Goal: Find contact information: Find contact information

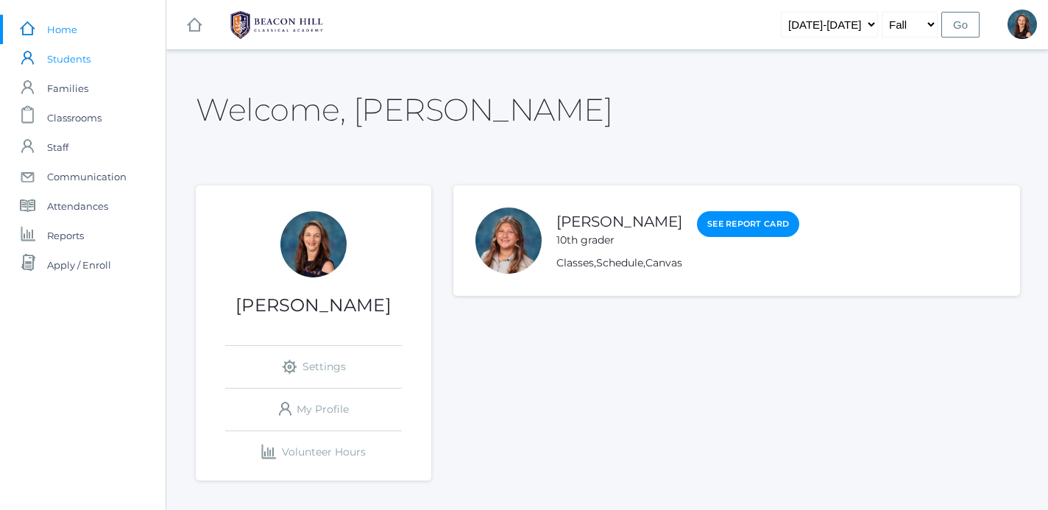
click at [63, 58] on span "Students" at bounding box center [68, 58] width 43 height 29
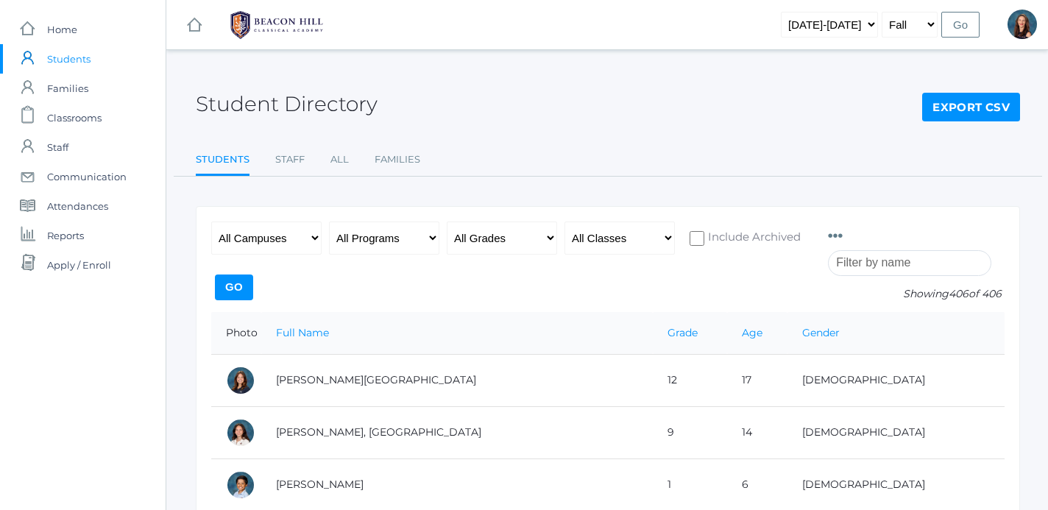
click at [854, 267] on input "search" at bounding box center [909, 263] width 163 height 26
click at [844, 258] on input "search" at bounding box center [909, 263] width 163 height 26
click at [842, 266] on input "search" at bounding box center [909, 263] width 163 height 26
click at [852, 264] on input "search" at bounding box center [909, 263] width 163 height 26
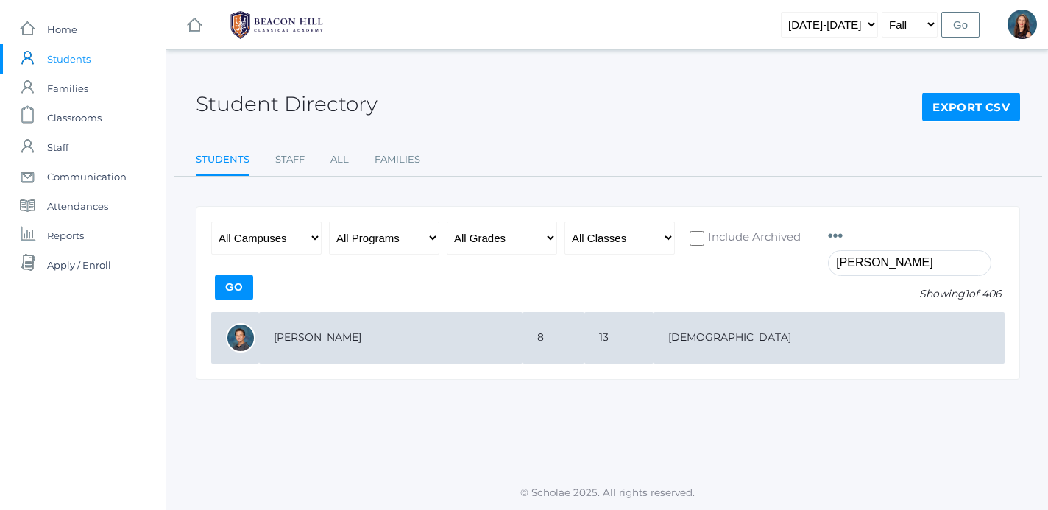
type input "[PERSON_NAME]"
click at [285, 334] on td "[PERSON_NAME]" at bounding box center [390, 338] width 263 height 52
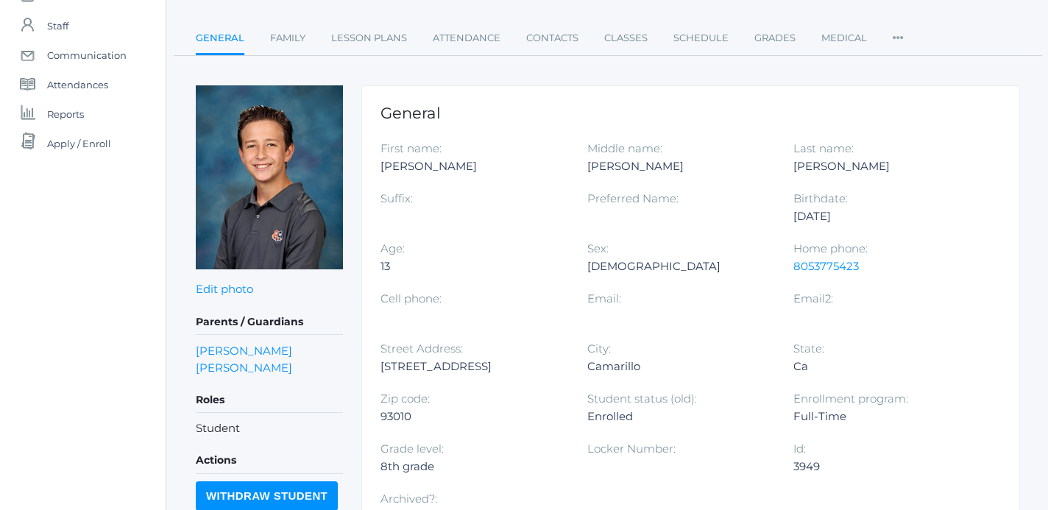
scroll to position [124, 0]
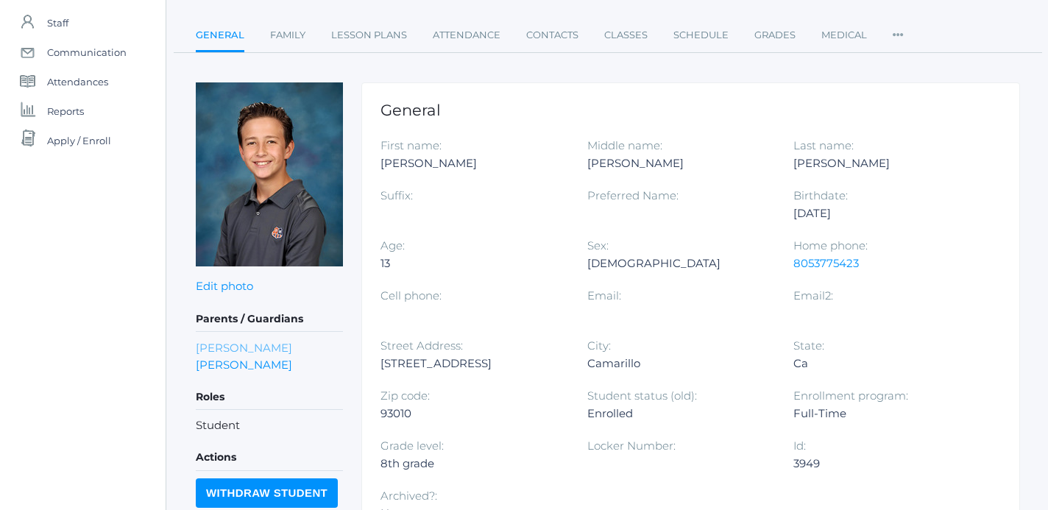
click at [237, 347] on link "Dennis Kaufman" at bounding box center [244, 347] width 96 height 17
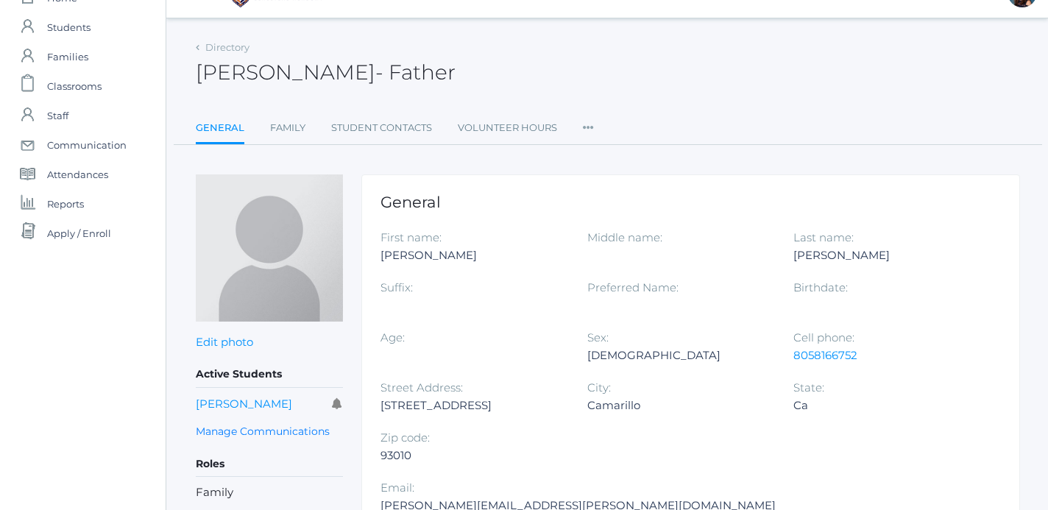
scroll to position [39, 0]
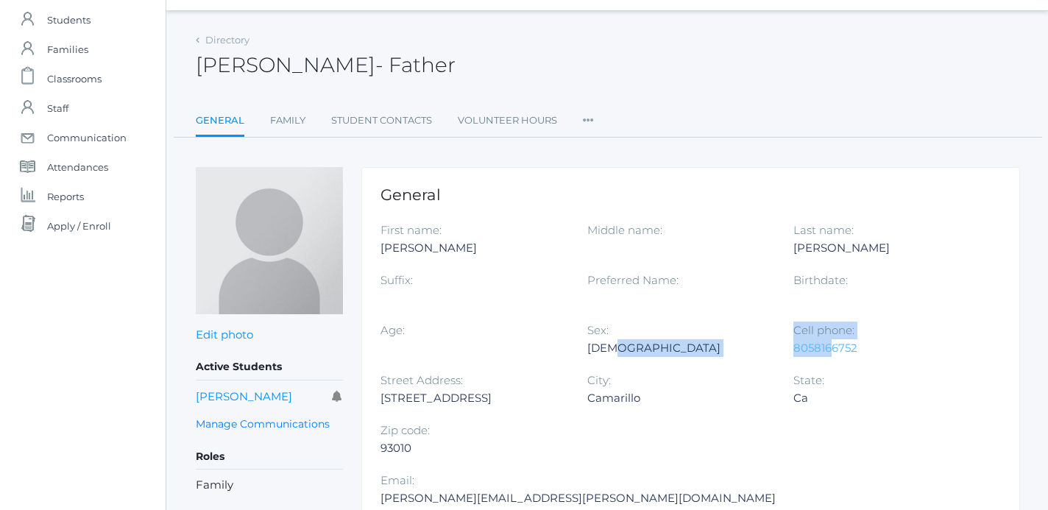
drag, startPoint x: 793, startPoint y: 350, endPoint x: 833, endPoint y: 352, distance: 40.5
click at [833, 352] on div "First name: Dennis Middle name: Last name: Kaufman Suffix: Preferred Name: Birt…" at bounding box center [690, 397] width 620 height 350
click at [860, 366] on div "Cell phone: 8058166752" at bounding box center [896, 347] width 207 height 50
drag, startPoint x: 858, startPoint y: 350, endPoint x: 795, endPoint y: 350, distance: 63.3
click at [795, 350] on div "8058166752" at bounding box center [885, 348] width 185 height 18
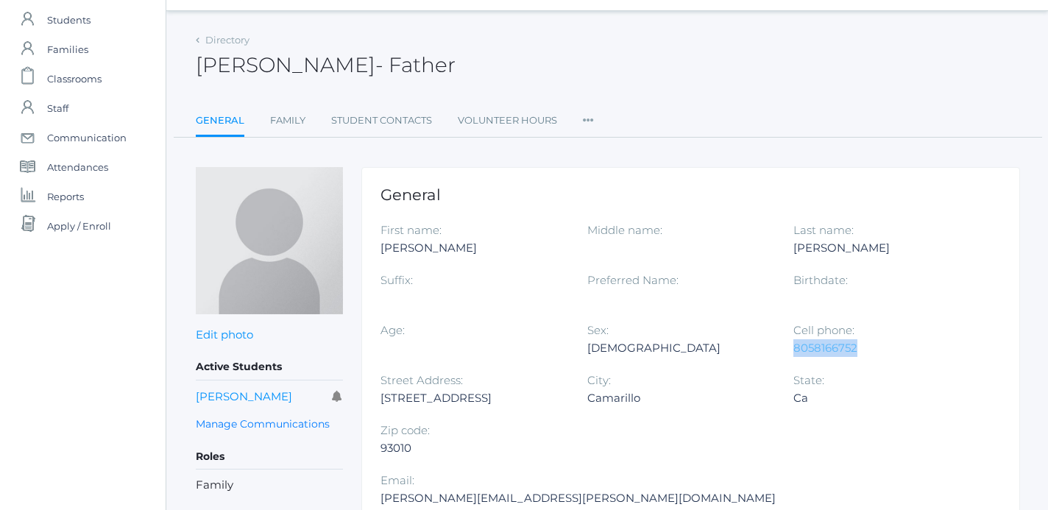
copy link "8058166752"
